Goal: Task Accomplishment & Management: Manage account settings

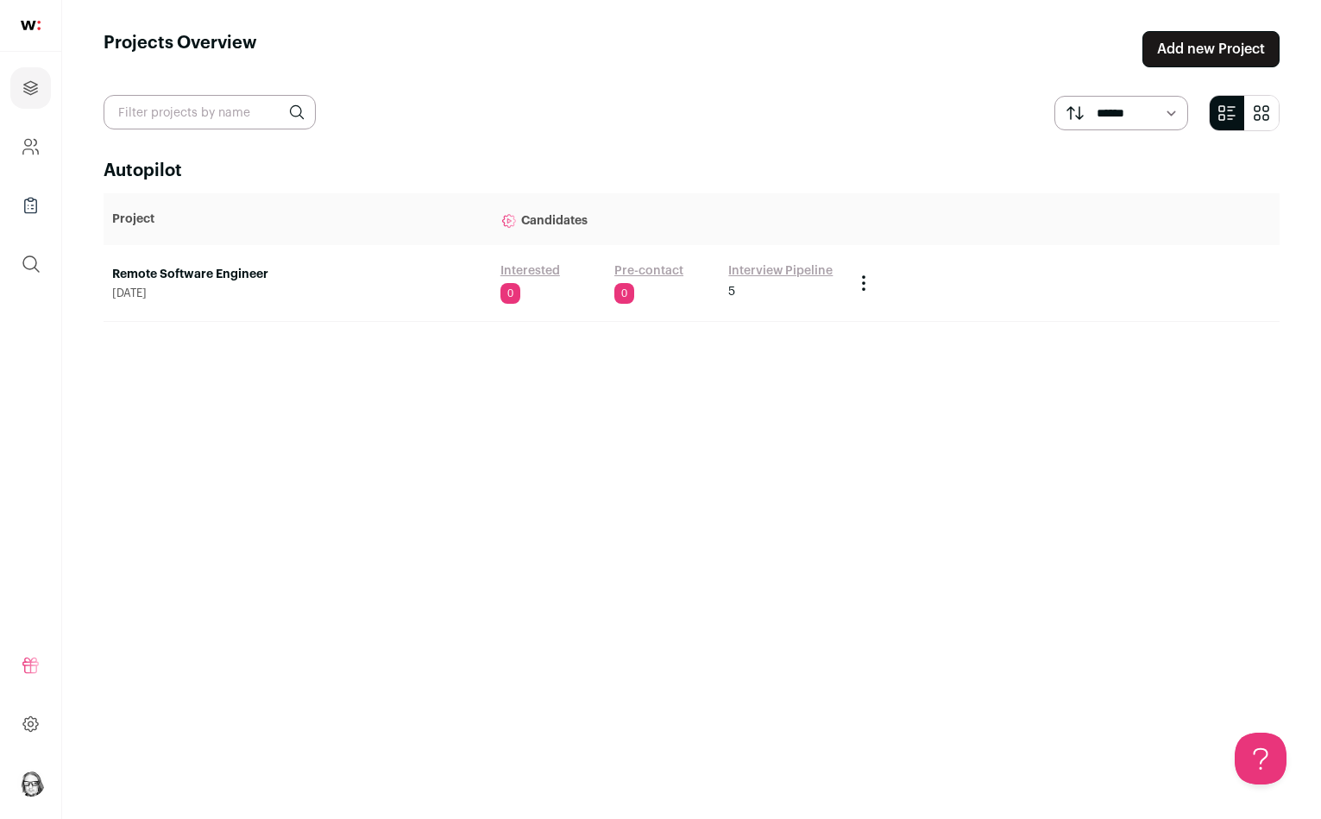
click at [754, 267] on link "Interview Pipeline" at bounding box center [780, 270] width 104 height 17
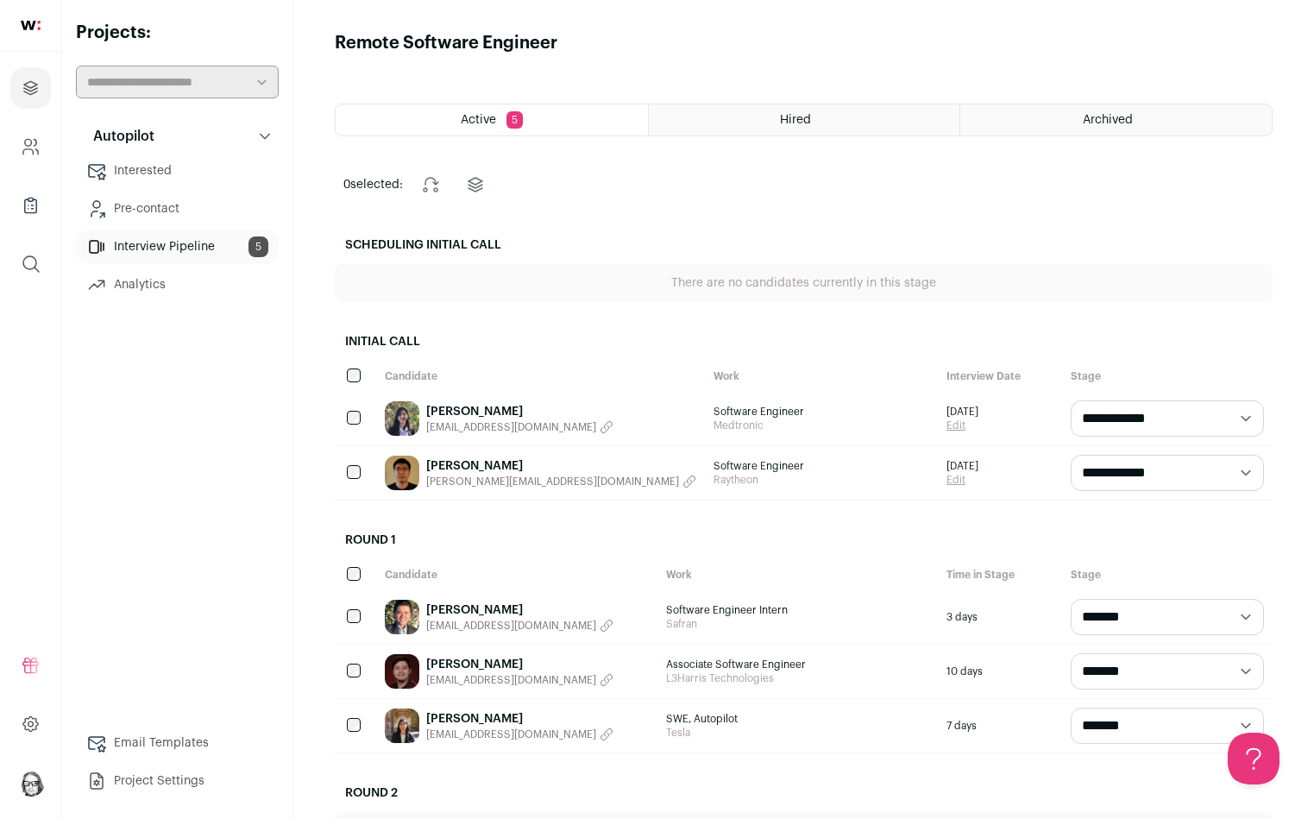
select select "********"
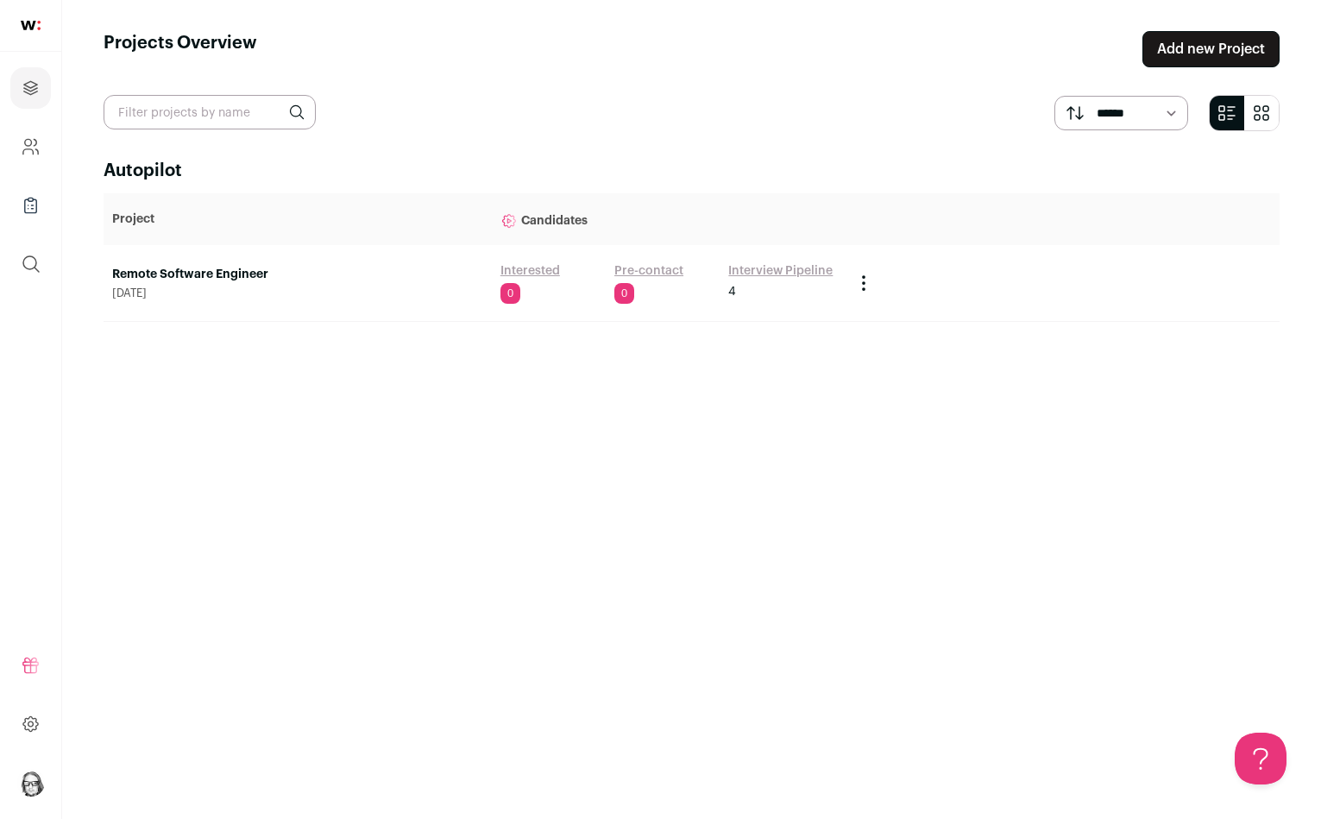
click at [167, 277] on link "Remote Software Engineer" at bounding box center [297, 274] width 371 height 17
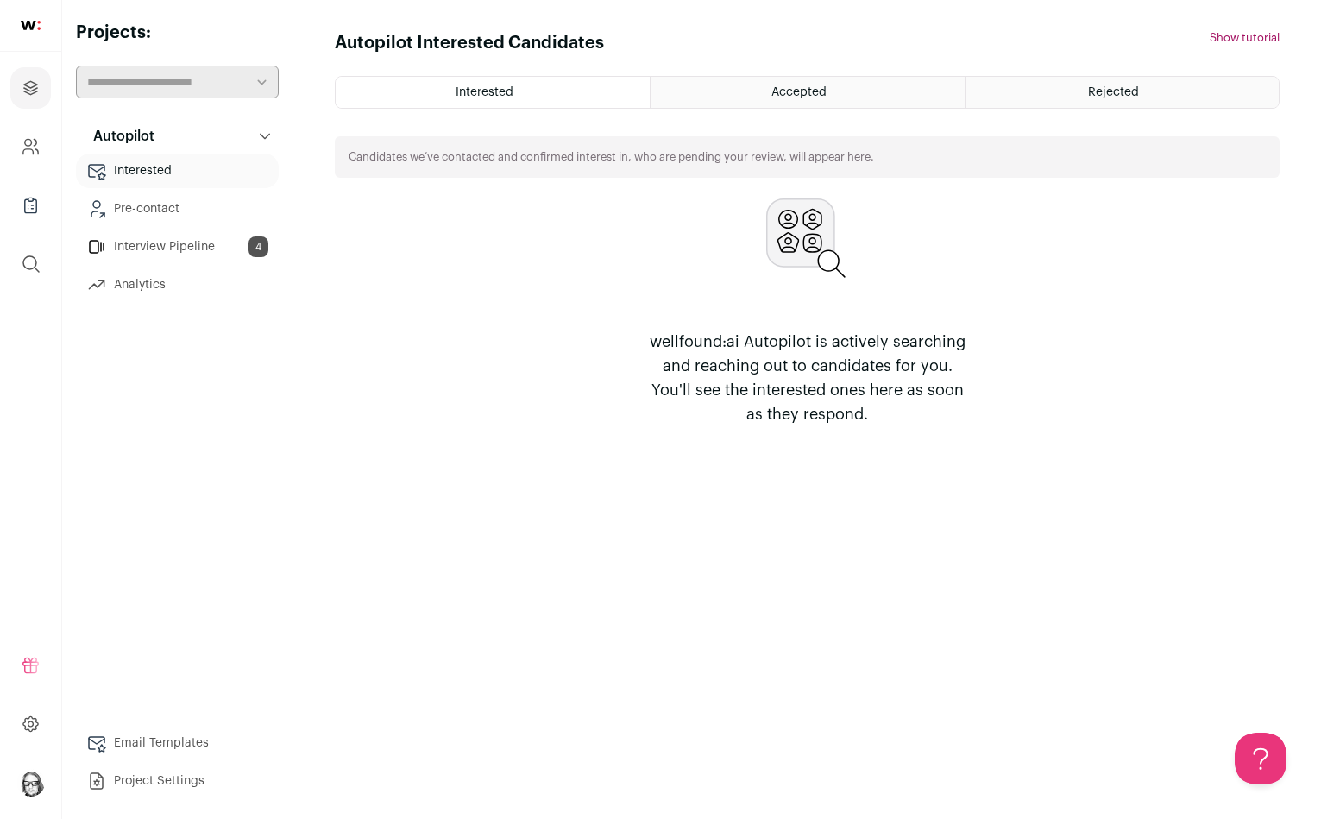
click at [183, 245] on link "Interview Pipeline 4" at bounding box center [177, 246] width 203 height 35
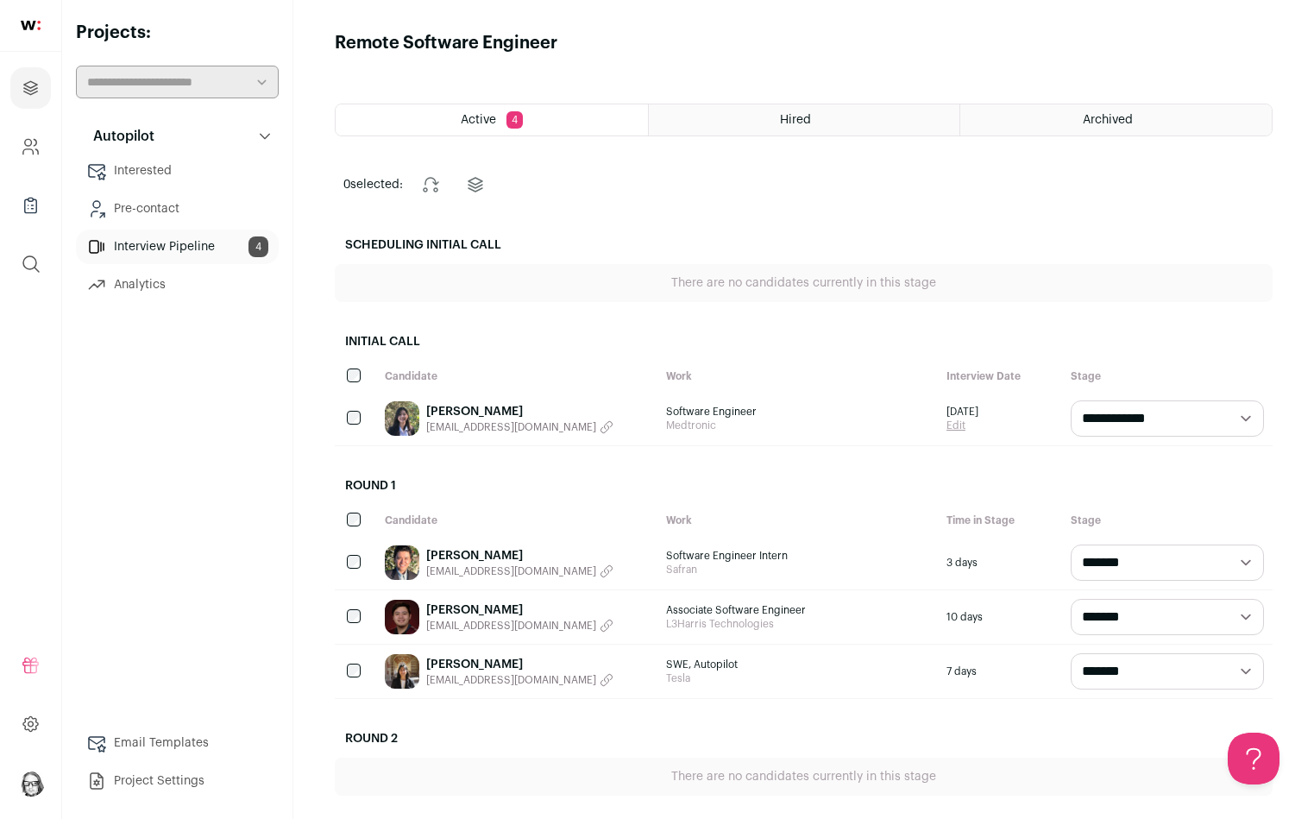
click at [1124, 141] on main "Remote Software Engineer Active 4 Hired Archived 0 selected: Change stage Chang…" at bounding box center [803, 510] width 1020 height 1020
click at [1118, 105] on div "Archived" at bounding box center [1115, 119] width 311 height 31
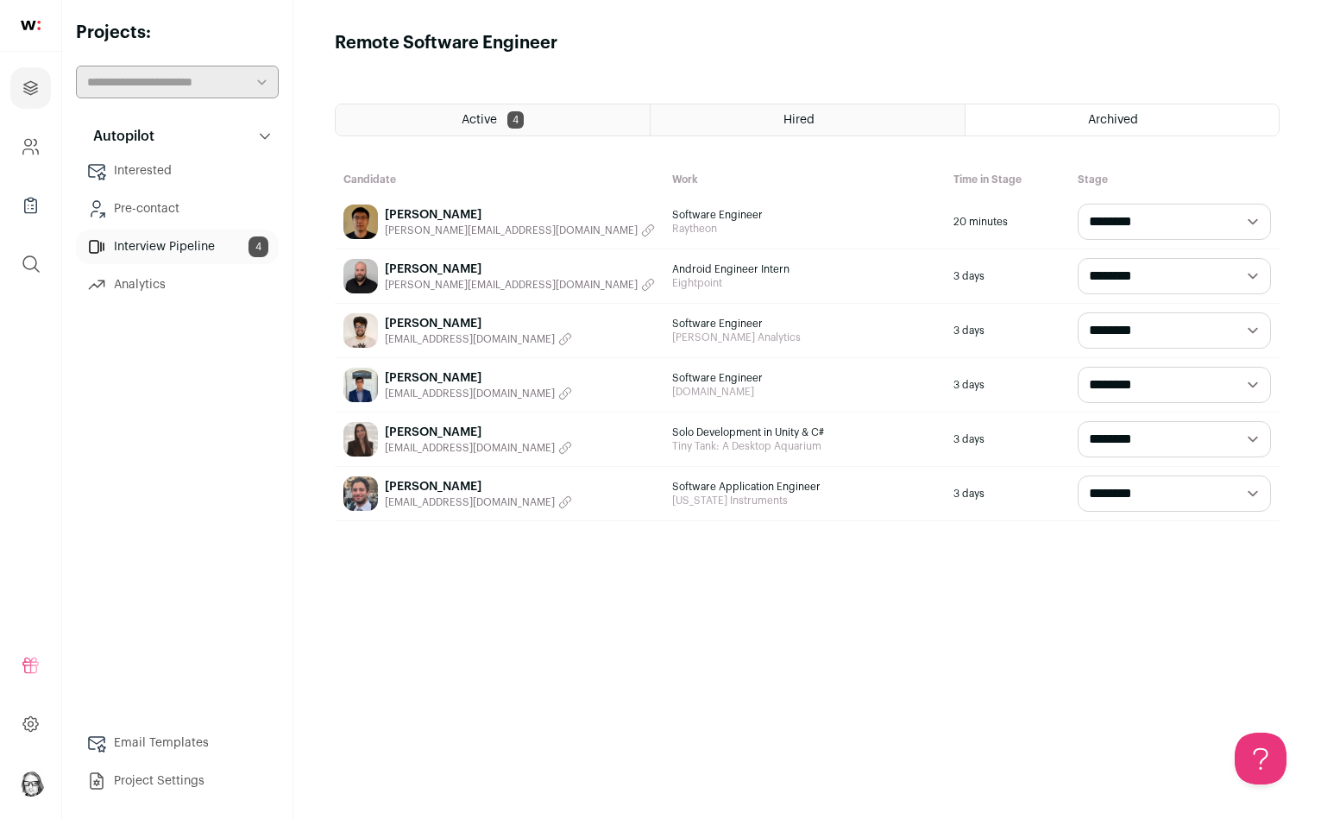
click at [413, 215] on link "[PERSON_NAME]" at bounding box center [520, 214] width 270 height 17
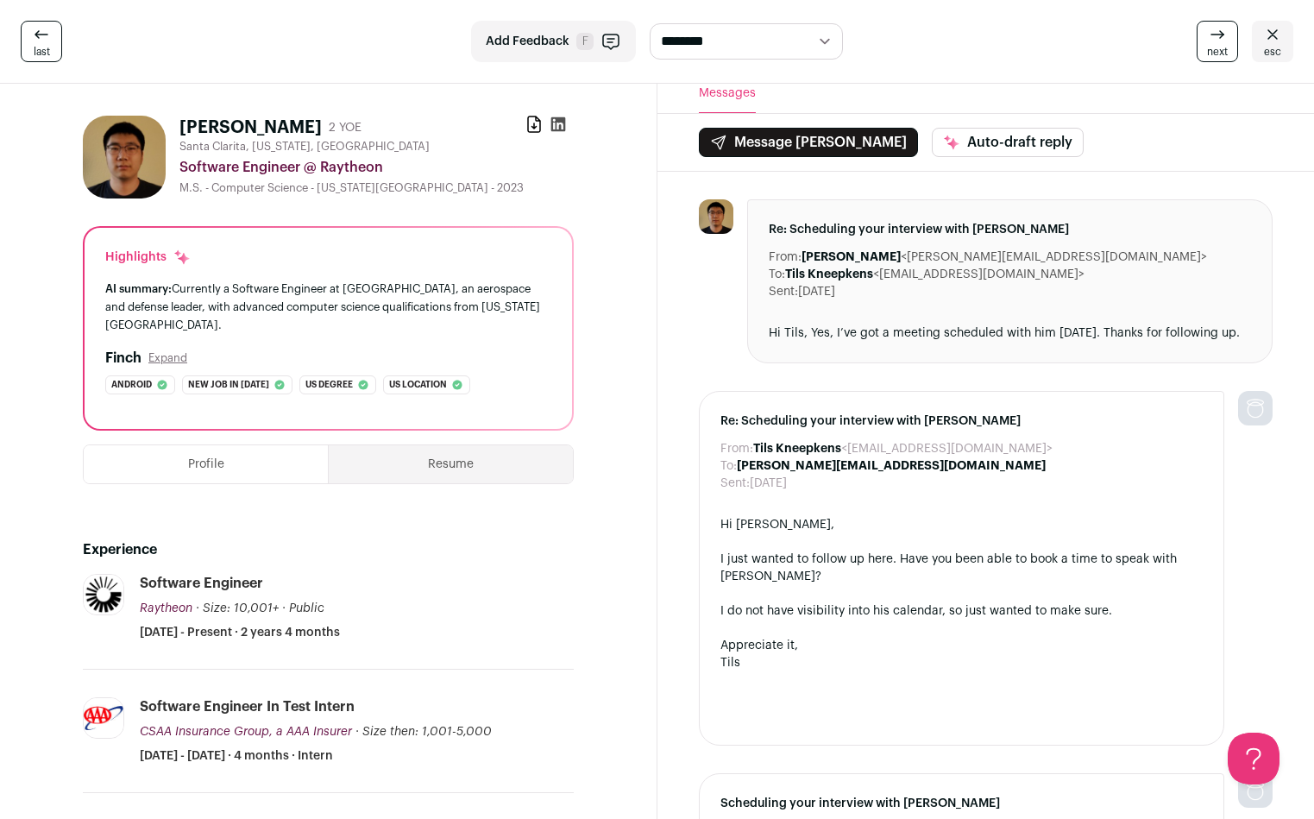
scroll to position [11, 0]
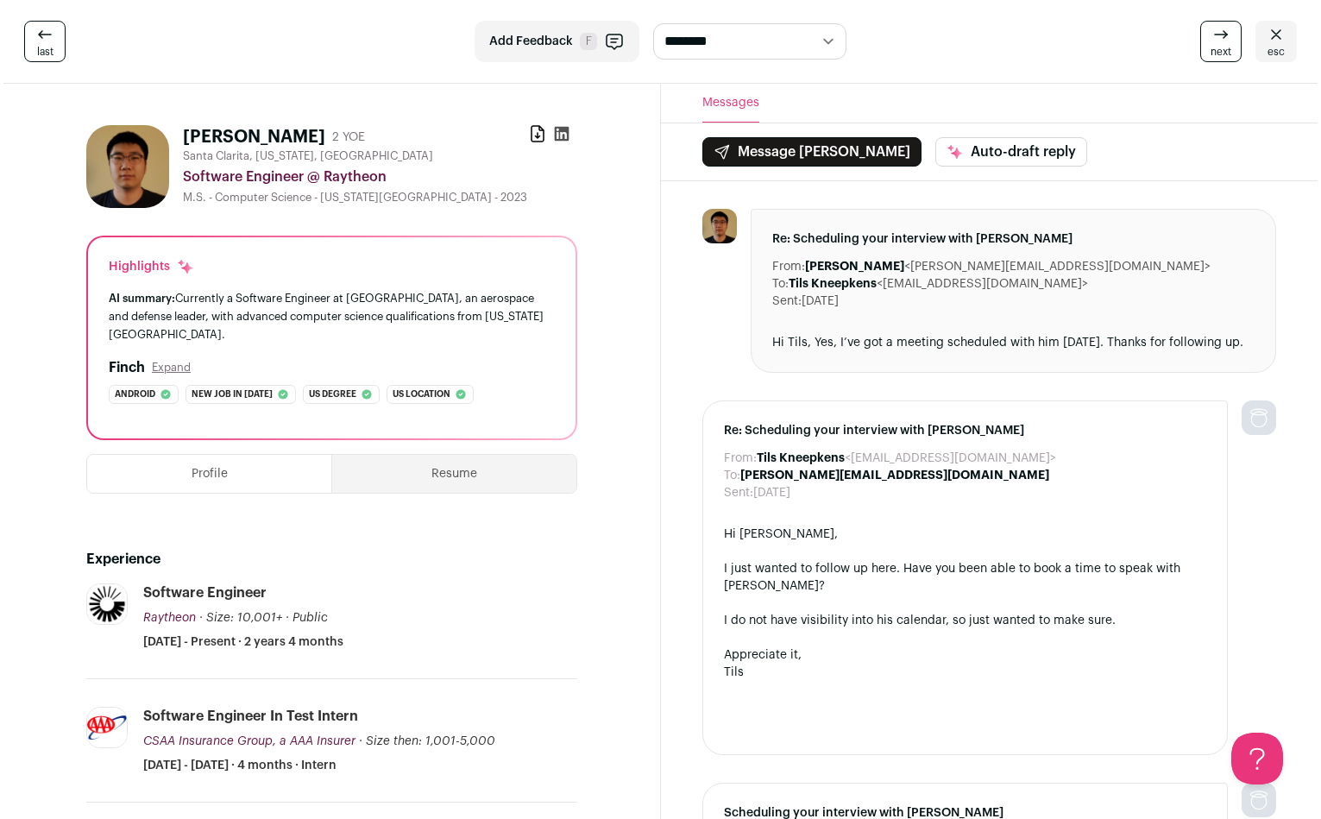
scroll to position [0, 0]
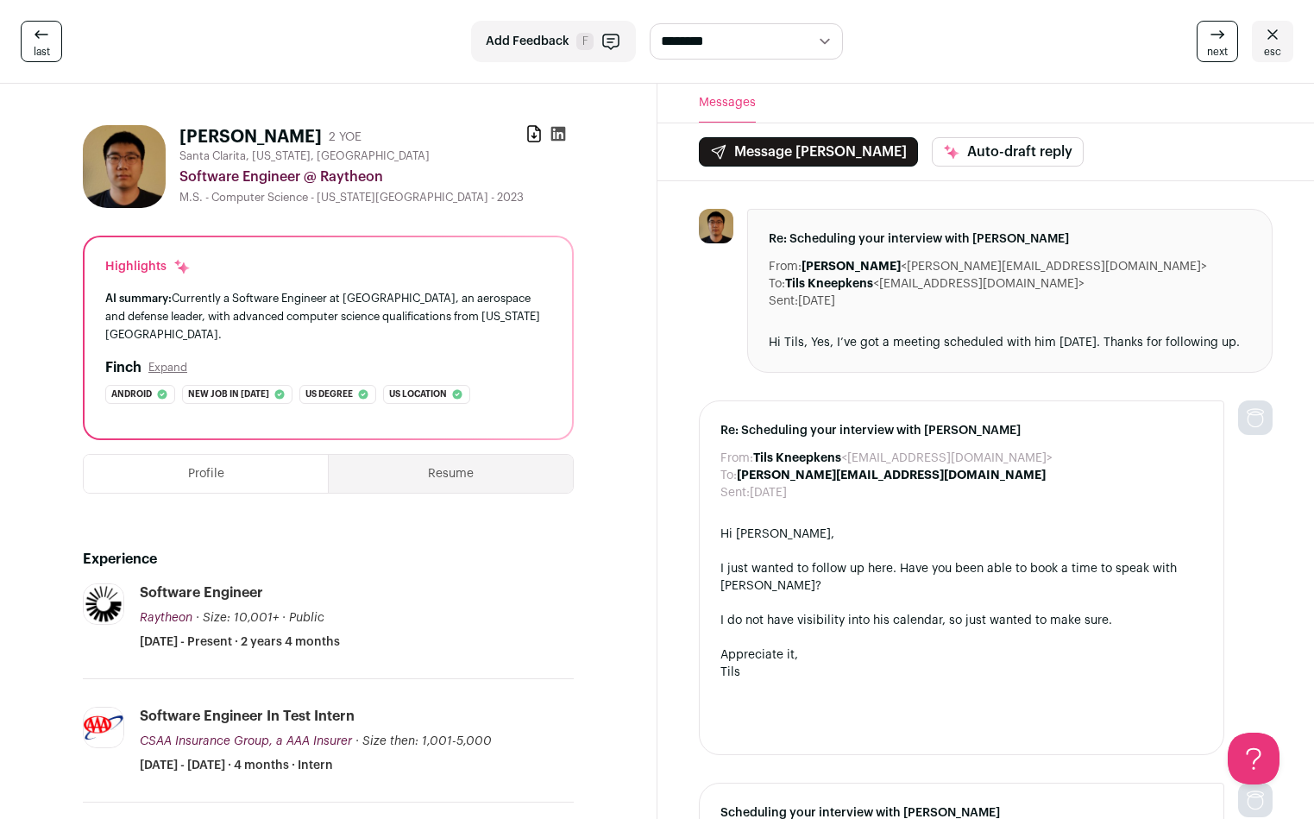
click at [1279, 50] on span "esc" at bounding box center [1272, 52] width 17 height 14
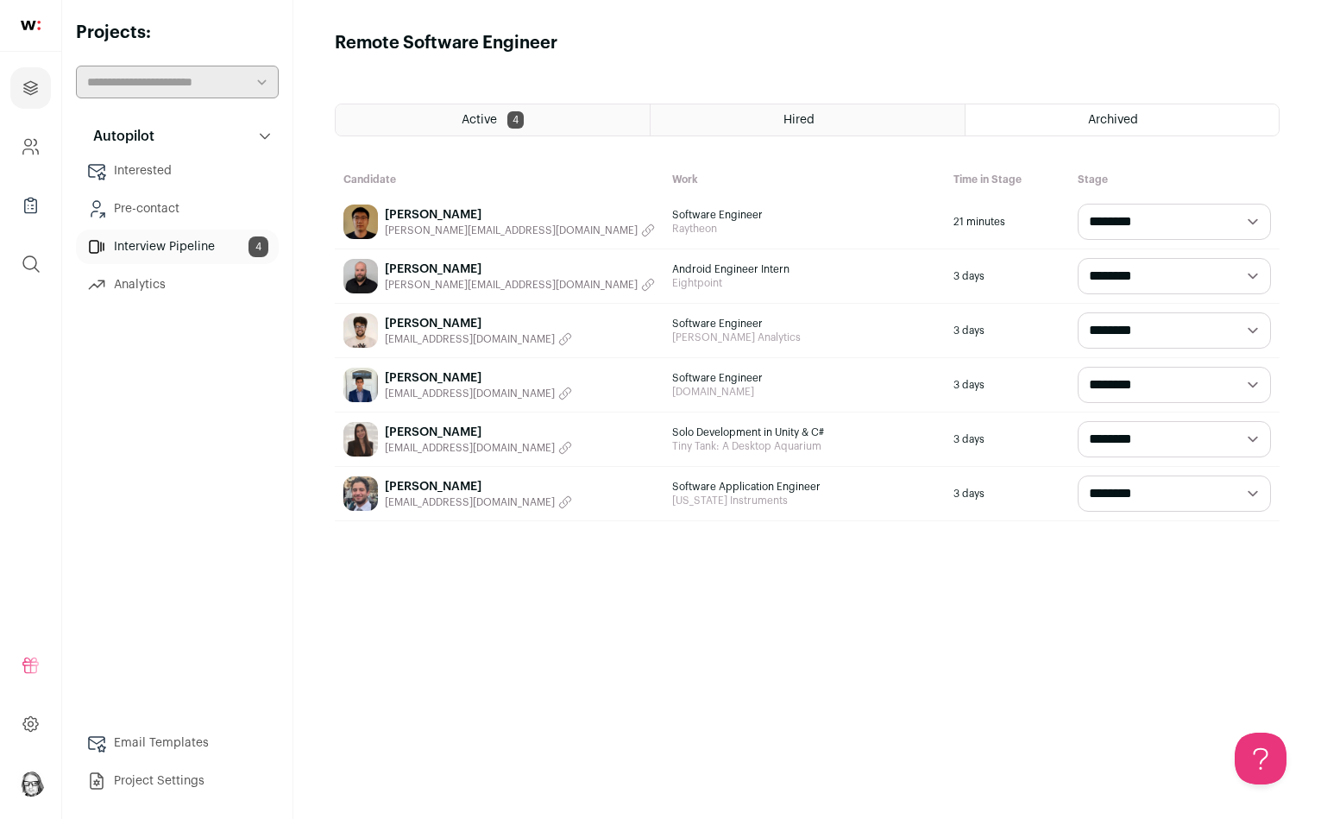
click at [751, 11] on main "**********" at bounding box center [806, 409] width 1027 height 819
